Goal: Transaction & Acquisition: Purchase product/service

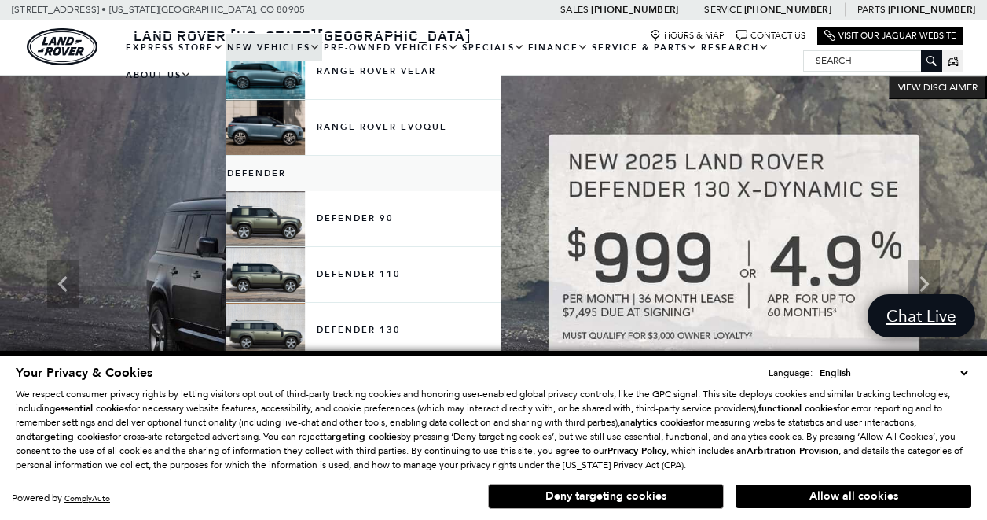
scroll to position [203, 0]
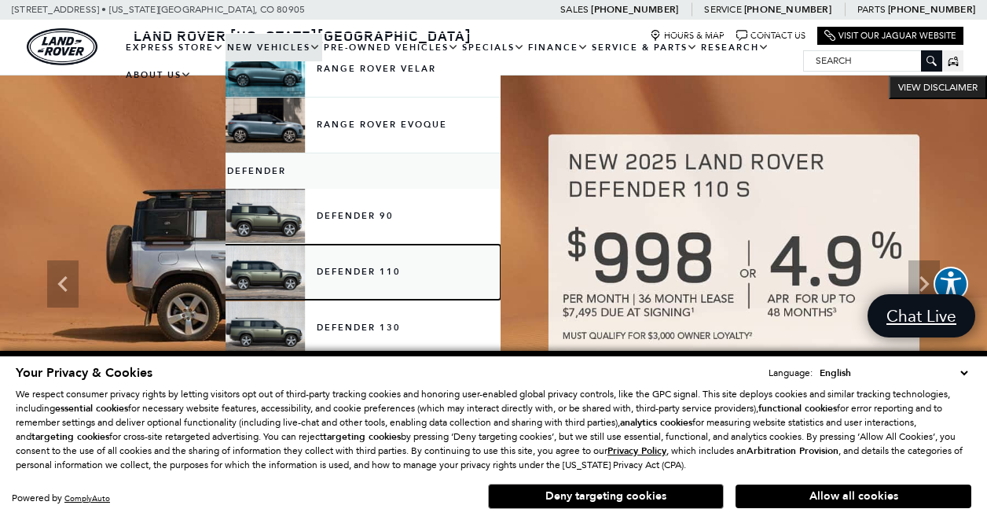
click at [332, 271] on link "Defender 110" at bounding box center [363, 271] width 275 height 55
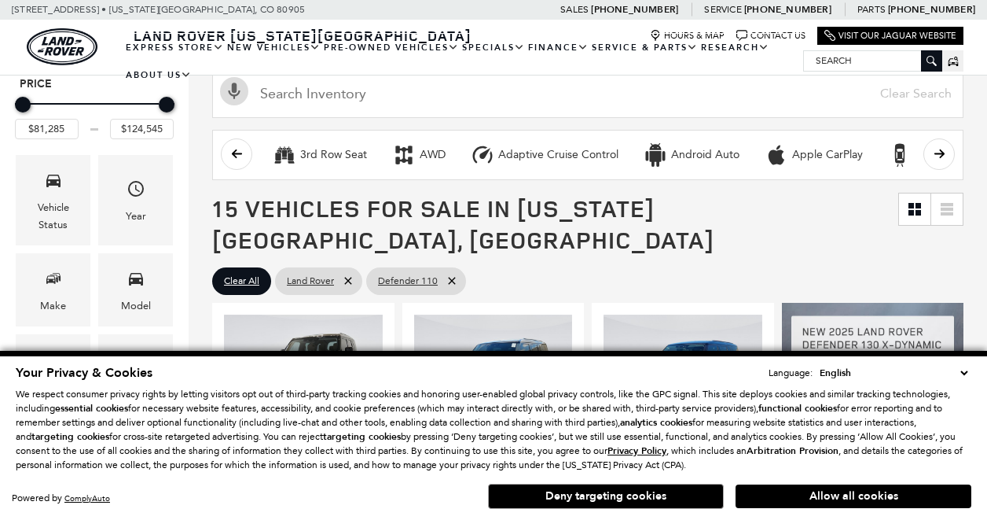
scroll to position [128, 0]
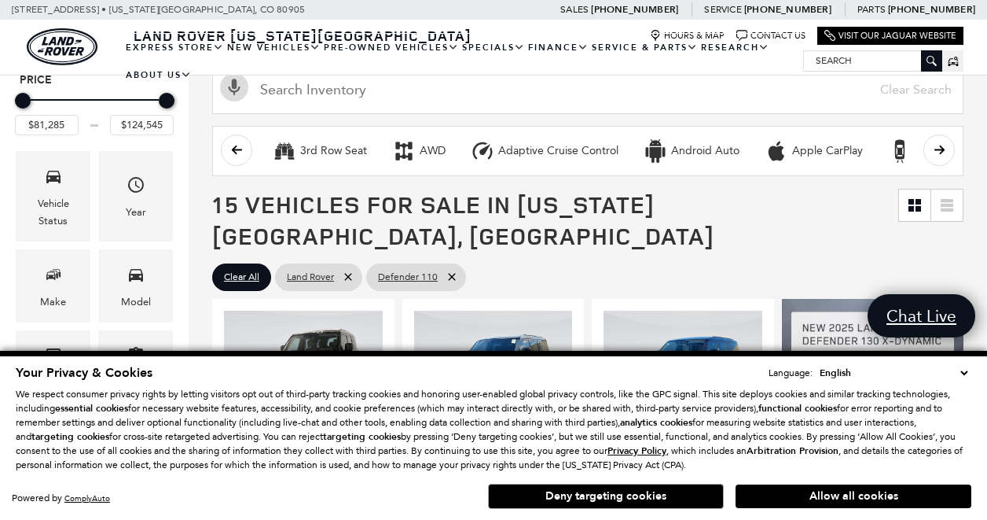
click at [968, 370] on select "English Spanish / Español English / United Kingdom Korean / 한국어 Vietnamese / Ti…" at bounding box center [894, 373] width 156 height 16
click at [687, 501] on button "Deny targeting cookies" at bounding box center [606, 495] width 236 height 25
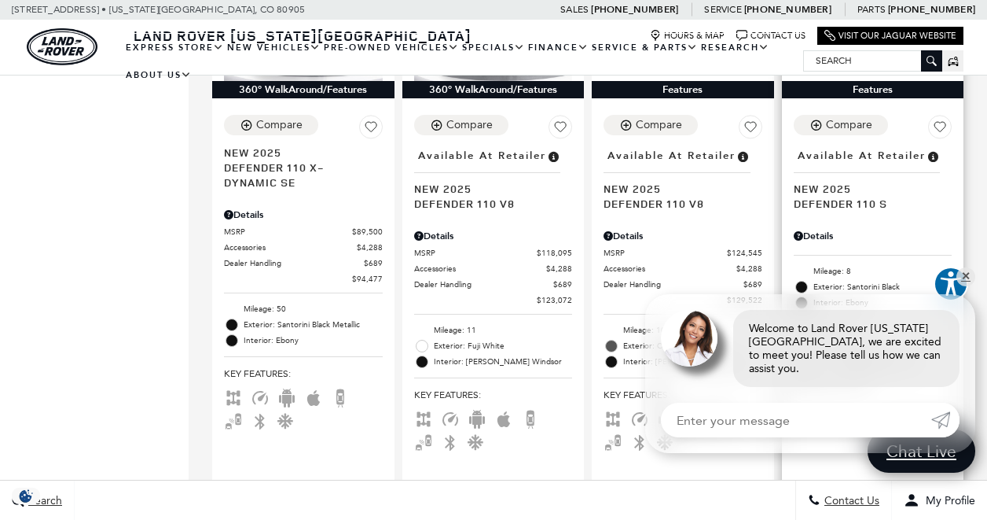
scroll to position [1084, 0]
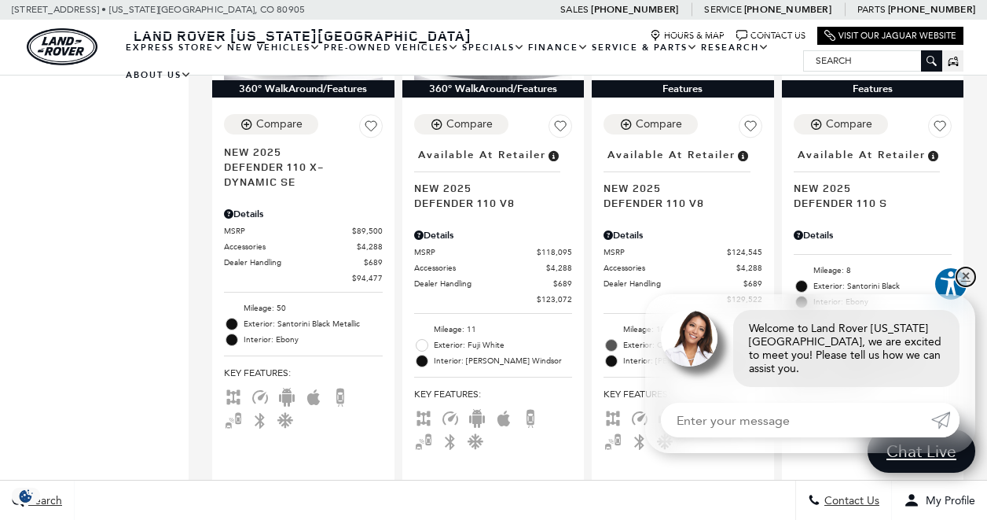
click at [964, 286] on link "✕" at bounding box center [966, 276] width 19 height 19
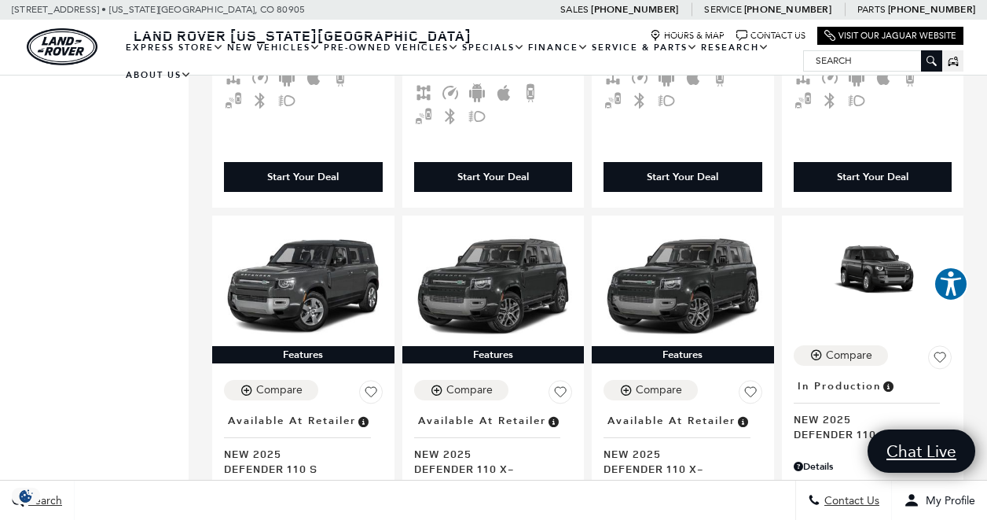
scroll to position [1964, 0]
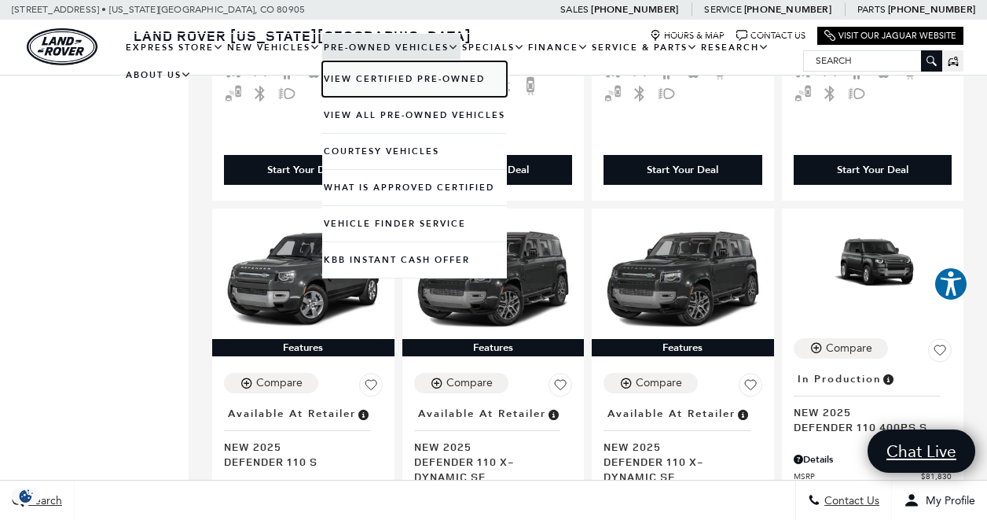
click at [415, 77] on link "View Certified Pre-Owned" at bounding box center [414, 78] width 185 height 35
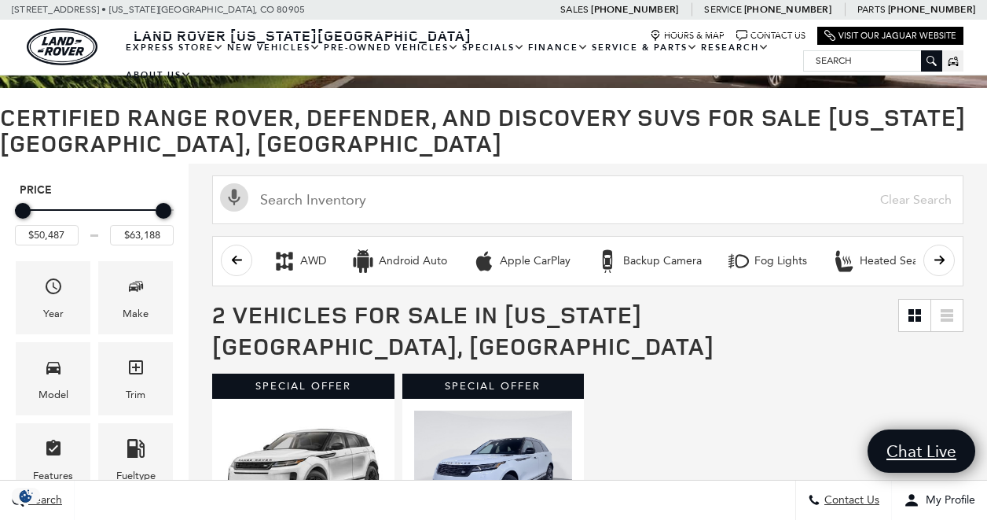
scroll to position [110, 0]
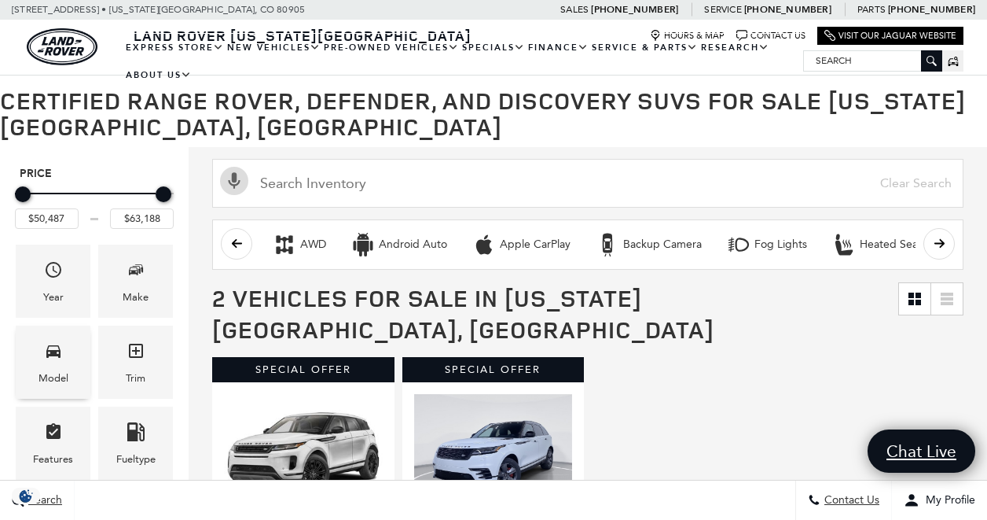
click at [56, 362] on span "Model" at bounding box center [53, 353] width 19 height 32
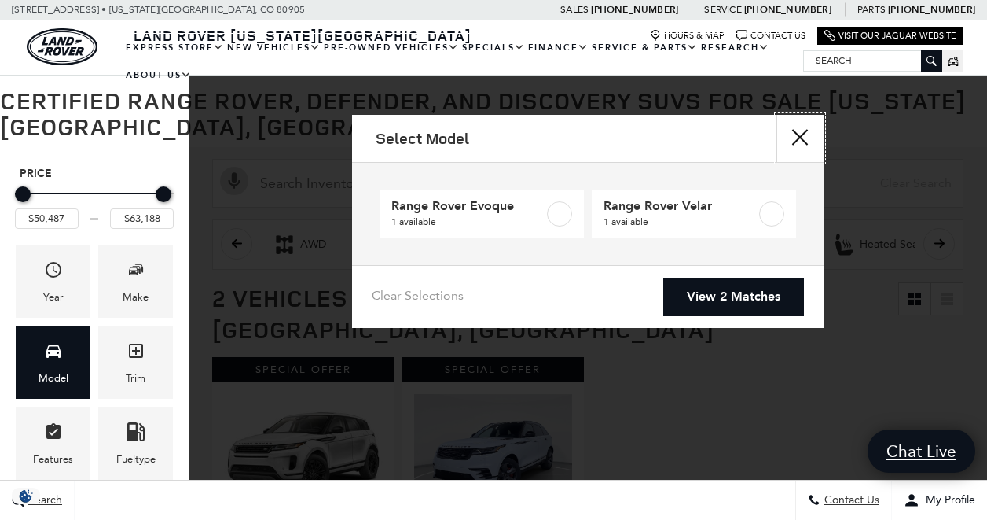
click at [794, 135] on button "close" at bounding box center [800, 138] width 47 height 47
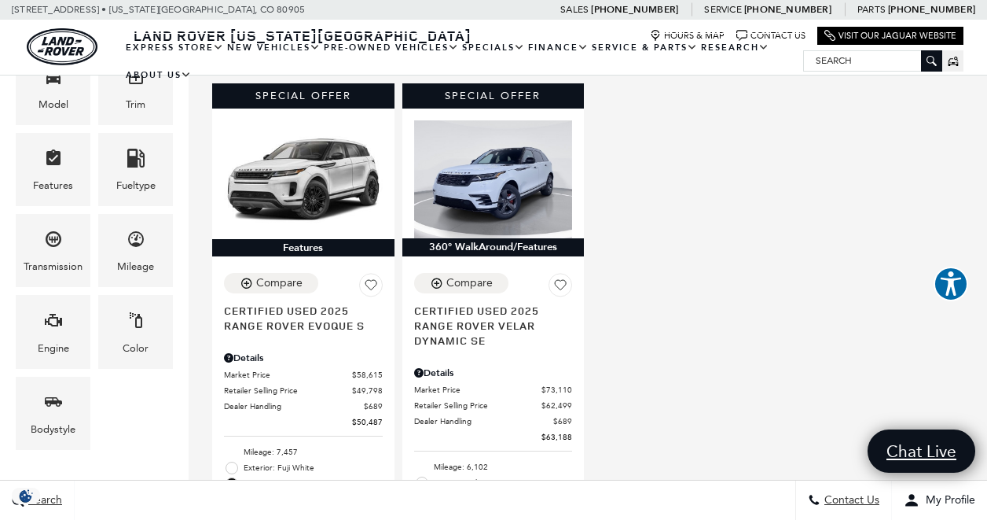
scroll to position [384, 0]
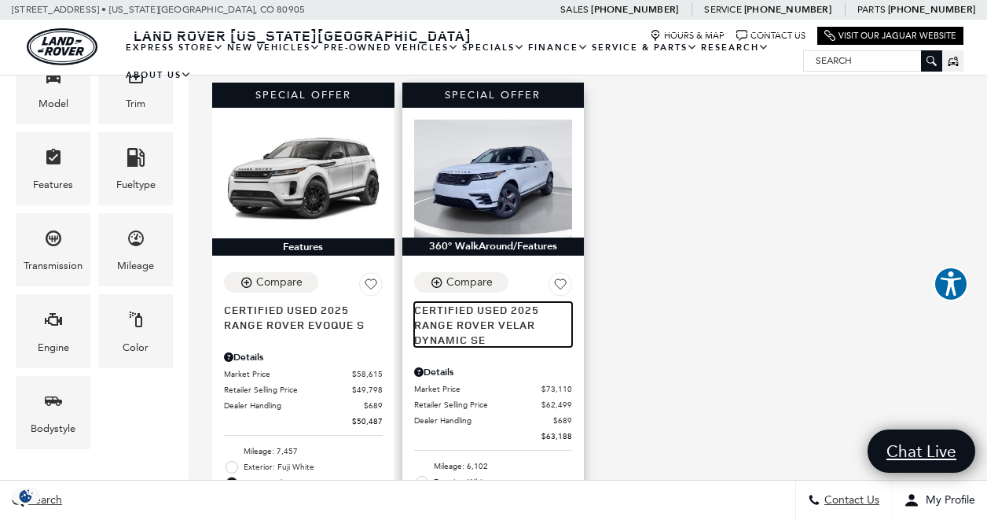
click at [499, 317] on span "Range Rover Velar Dynamic SE" at bounding box center [487, 332] width 147 height 30
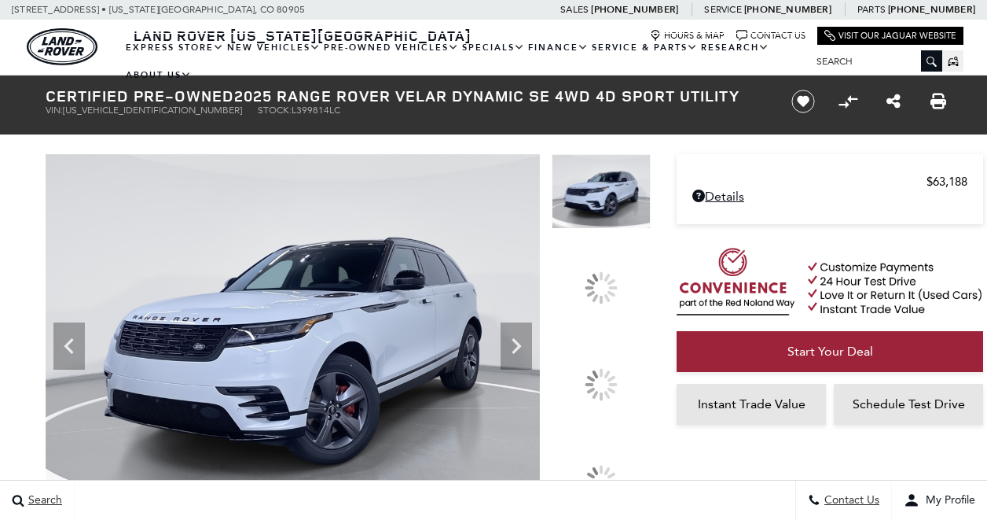
scroll to position [88, 0]
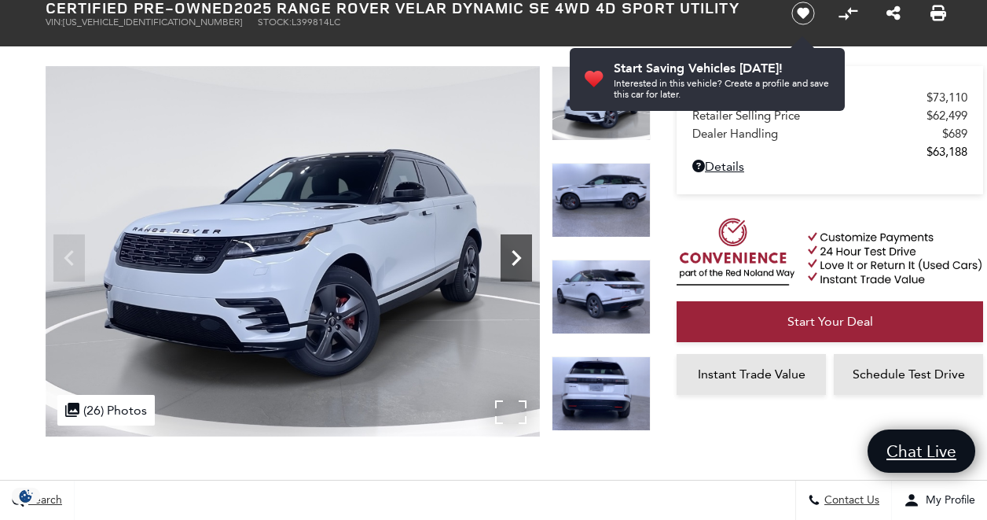
click at [517, 253] on icon "Next" at bounding box center [516, 257] width 31 height 31
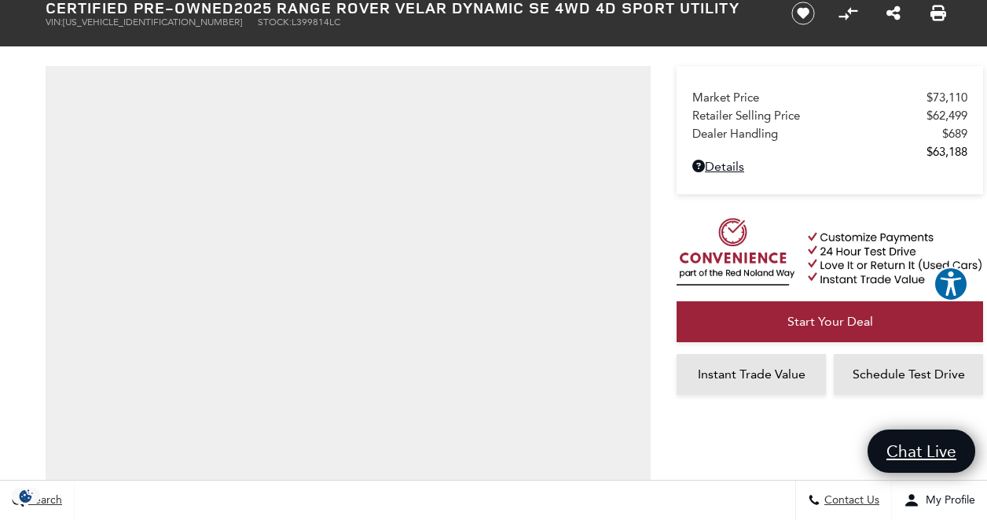
scroll to position [0, 0]
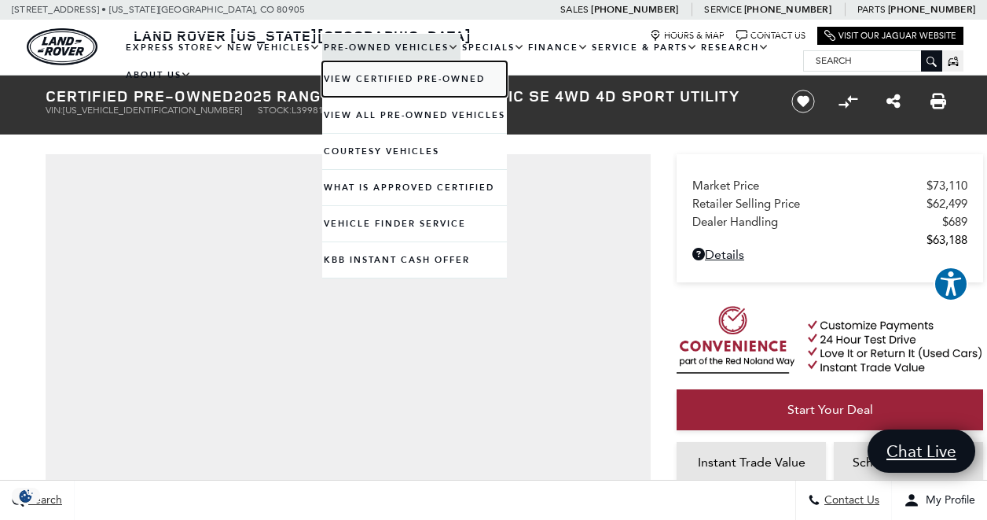
click at [358, 84] on link "View Certified Pre-Owned" at bounding box center [414, 78] width 185 height 35
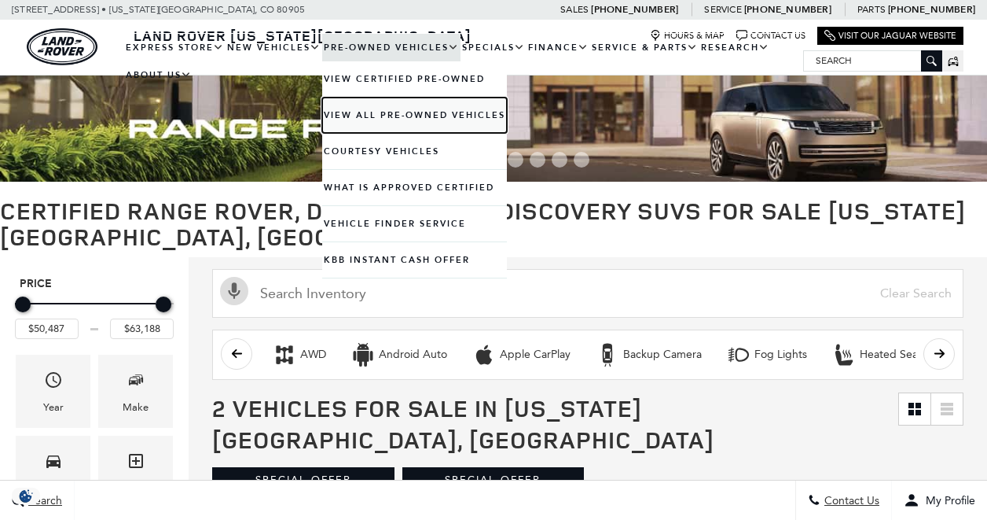
click at [360, 109] on link "View All Pre-Owned Vehicles" at bounding box center [414, 114] width 185 height 35
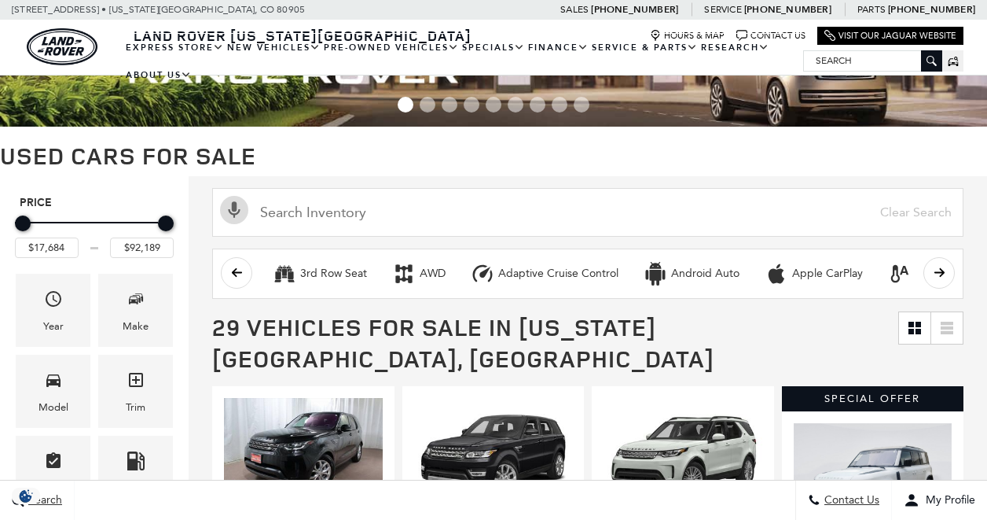
scroll to position [141, 0]
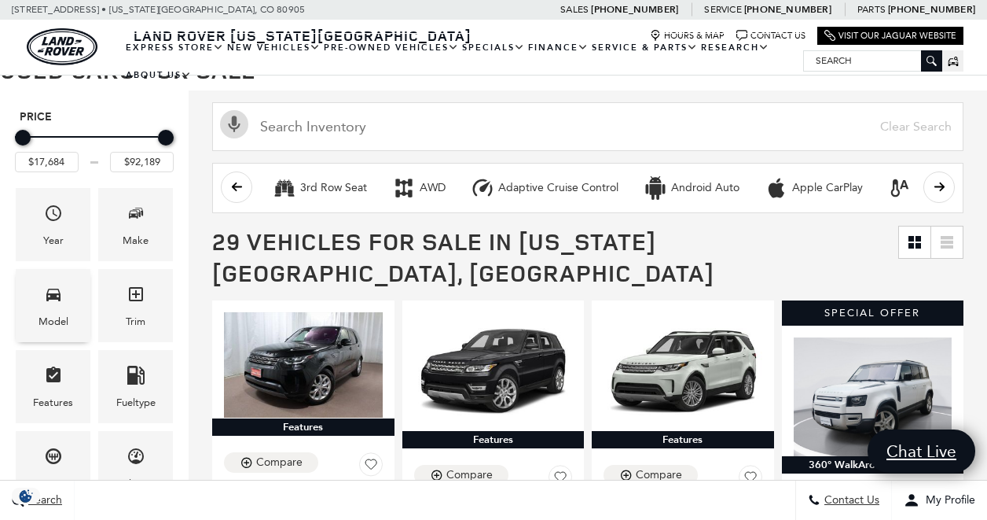
click at [57, 302] on icon "Model" at bounding box center [53, 294] width 19 height 19
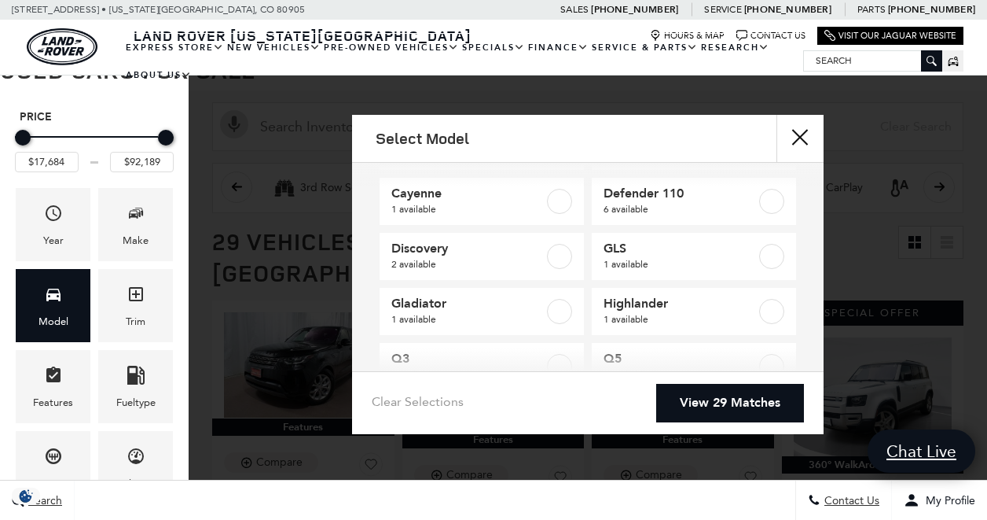
scroll to position [93, 0]
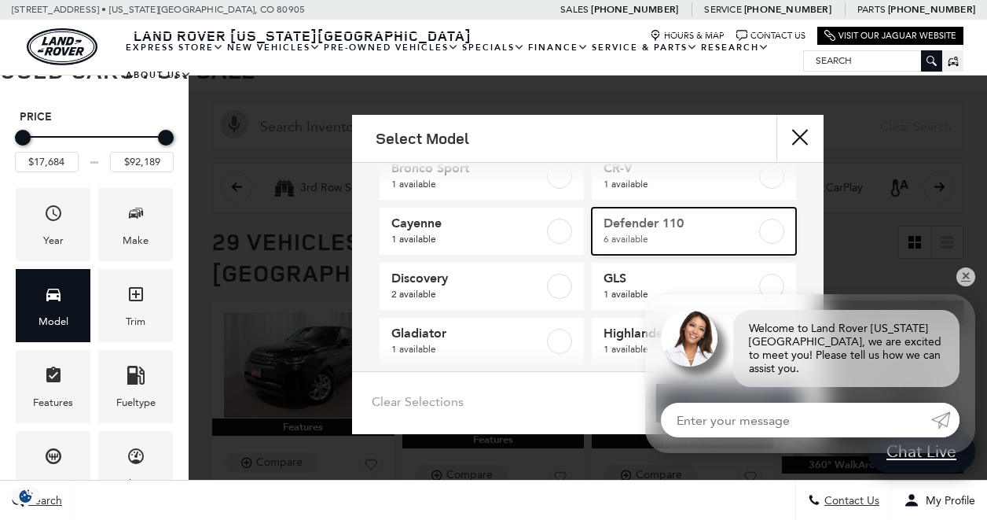
click at [698, 221] on span "Defender 110" at bounding box center [681, 223] width 154 height 16
type input "$43,189"
type input "$88,361"
checkbox input "true"
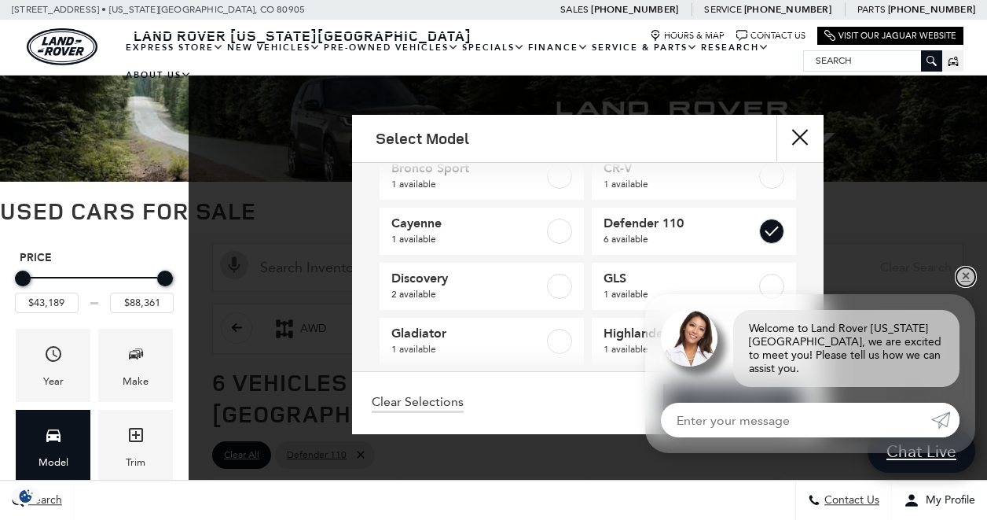
click at [961, 286] on link "✕" at bounding box center [966, 276] width 19 height 19
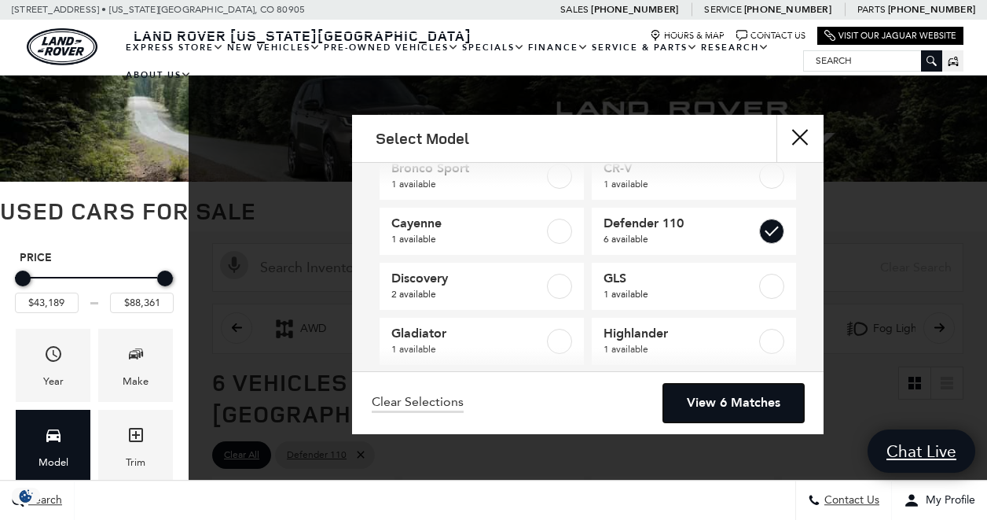
click at [704, 397] on link "View 6 Matches" at bounding box center [733, 403] width 141 height 39
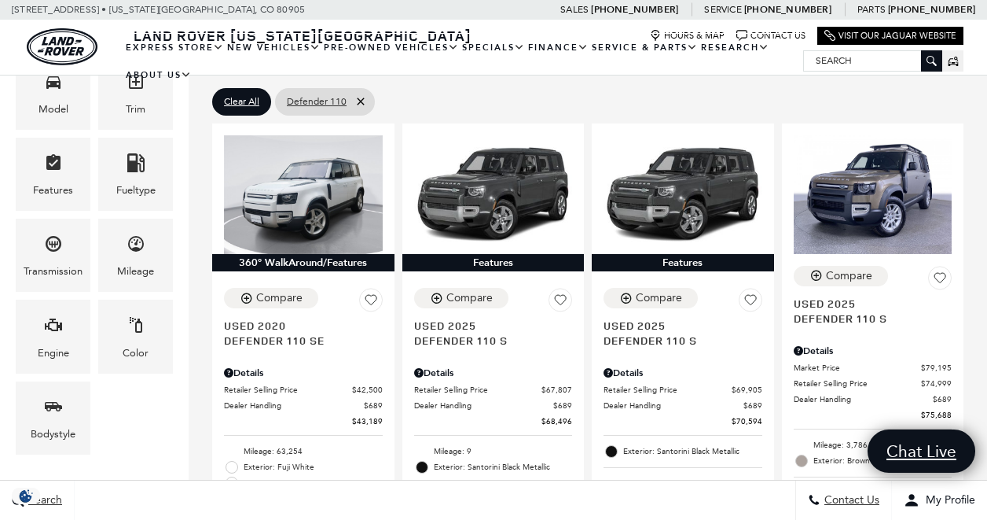
scroll to position [335, 0]
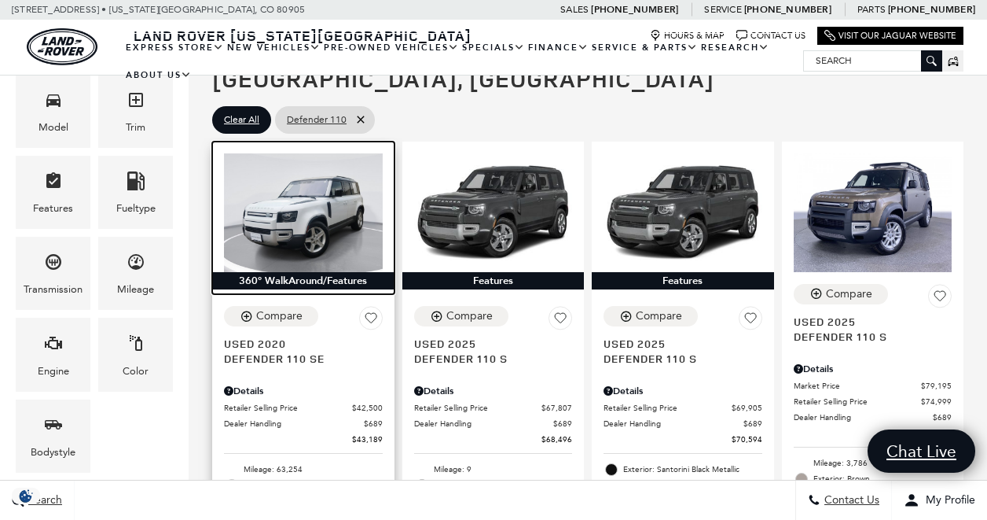
click at [316, 198] on img at bounding box center [303, 212] width 159 height 119
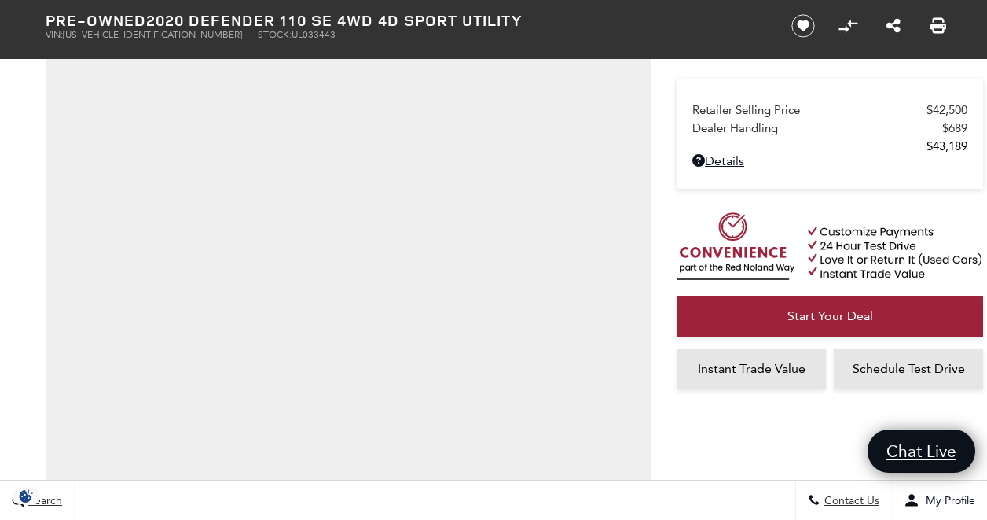
scroll to position [174, 0]
